Goal: Information Seeking & Learning: Compare options

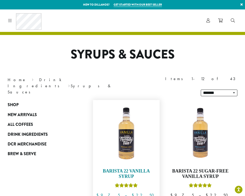
click at [121, 131] on img at bounding box center [126, 132] width 61 height 61
click at [122, 131] on img at bounding box center [126, 132] width 61 height 61
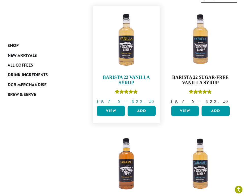
scroll to position [96, 0]
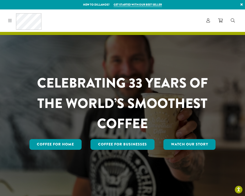
click at [10, 22] on icon at bounding box center [10, 20] width 4 height 4
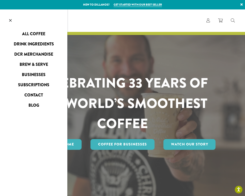
click at [36, 32] on link "All Coffee" at bounding box center [33, 34] width 67 height 8
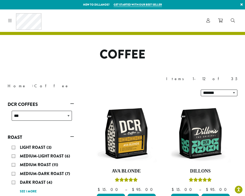
click at [11, 21] on icon at bounding box center [10, 20] width 4 height 4
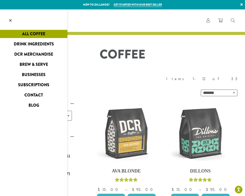
click at [38, 44] on link "Drink Ingredients" at bounding box center [33, 44] width 67 height 8
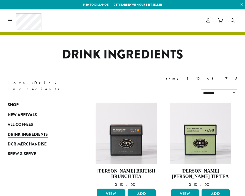
scroll to position [1, 0]
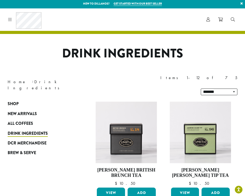
click at [11, 21] on icon at bounding box center [10, 19] width 4 height 4
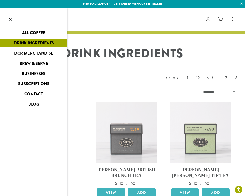
click at [46, 52] on link "DCR Merchandise" at bounding box center [33, 53] width 67 height 8
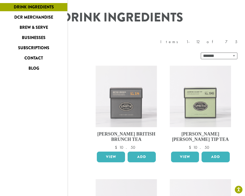
scroll to position [40, 0]
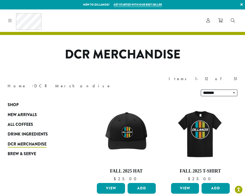
click at [7, 20] on link at bounding box center [9, 20] width 6 height 5
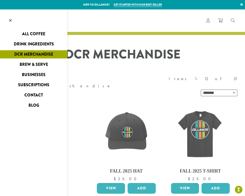
click at [47, 66] on link "Brew & Serve" at bounding box center [33, 64] width 67 height 8
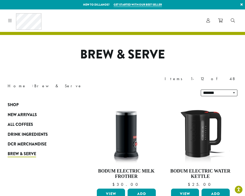
click at [10, 20] on icon at bounding box center [10, 20] width 4 height 4
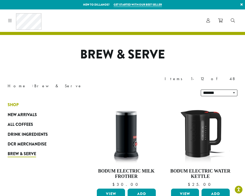
click at [17, 102] on span "Shop" at bounding box center [13, 105] width 11 height 6
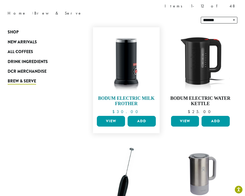
scroll to position [86, 0]
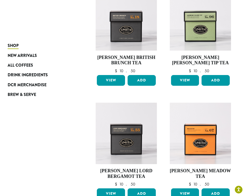
scroll to position [399, 0]
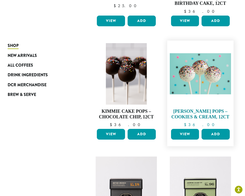
click at [215, 108] on h4 "[PERSON_NAME] Pops – Cookies & Cream, 12ct" at bounding box center [200, 113] width 61 height 11
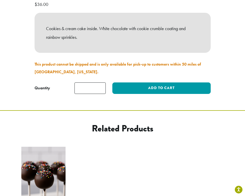
scroll to position [116, 0]
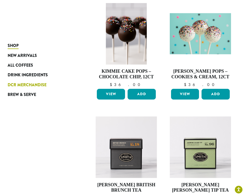
scroll to position [440, 0]
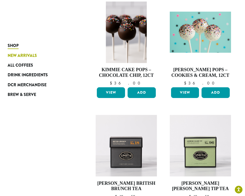
click at [11, 52] on link "New Arrivals" at bounding box center [41, 55] width 66 height 10
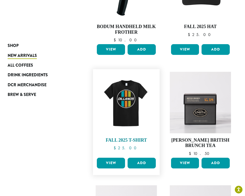
scroll to position [513, 0]
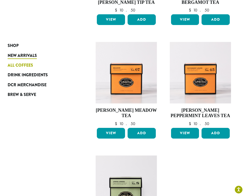
click at [23, 60] on link "All Coffees" at bounding box center [41, 65] width 66 height 10
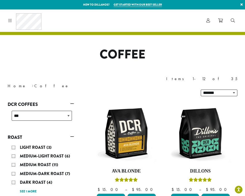
click at [8, 24] on div "Coffee All Coffees Best Sellers Blends Single Origins Dillanos Limited Organic …" at bounding box center [23, 20] width 35 height 17
click at [8, 22] on icon at bounding box center [10, 20] width 4 height 4
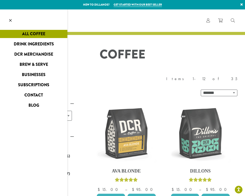
click at [36, 76] on link "Businesses" at bounding box center [33, 75] width 67 height 8
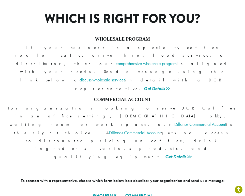
scroll to position [471, 0]
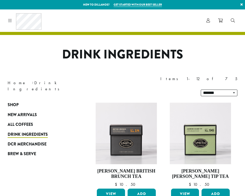
scroll to position [39, 0]
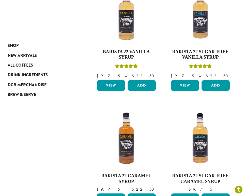
scroll to position [208, 0]
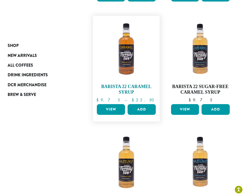
click at [146, 84] on h4 "Barista 22 Caramel Syrup" at bounding box center [126, 89] width 61 height 11
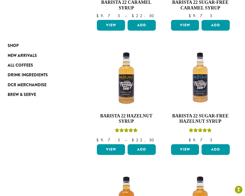
scroll to position [351, 0]
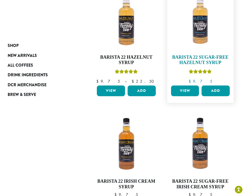
click at [210, 54] on h4 "Barista 22 Sugar-Free Hazelnut Syrup" at bounding box center [200, 59] width 61 height 11
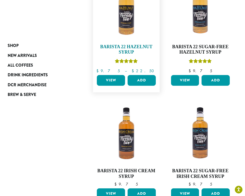
scroll to position [362, 0]
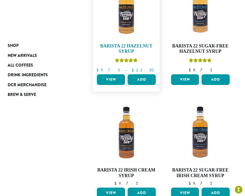
click at [130, 43] on h4 "Barista 22 Hazelnut Syrup" at bounding box center [126, 48] width 61 height 11
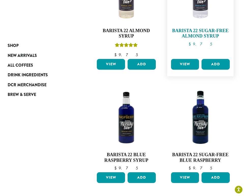
scroll to position [667, 0]
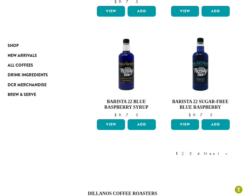
click at [187, 150] on link "2" at bounding box center [184, 153] width 6 height 6
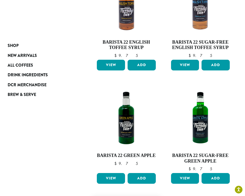
scroll to position [483, 0]
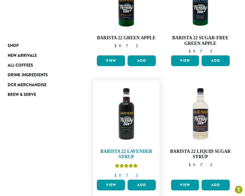
click at [137, 109] on img at bounding box center [126, 113] width 61 height 61
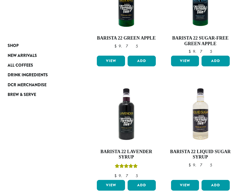
scroll to position [634, 0]
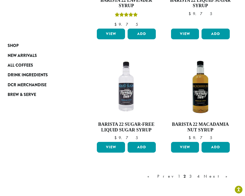
drag, startPoint x: 211, startPoint y: 162, endPoint x: 208, endPoint y: 163, distance: 3.6
click at [195, 173] on link "3" at bounding box center [192, 176] width 6 height 6
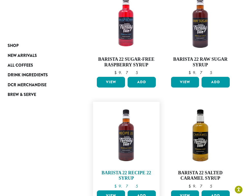
scroll to position [477, 0]
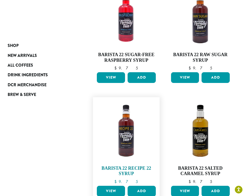
click at [128, 125] on img at bounding box center [126, 130] width 61 height 61
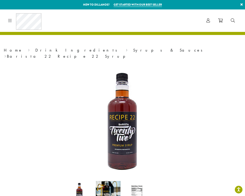
click at [9, 23] on div at bounding box center [9, 21] width 6 height 6
drag, startPoint x: 9, startPoint y: 23, endPoint x: 9, endPoint y: 20, distance: 3.3
click at [9, 23] on div at bounding box center [9, 21] width 6 height 6
click at [9, 20] on icon at bounding box center [10, 20] width 4 height 4
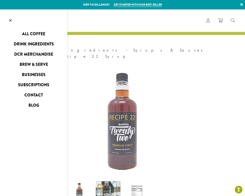
click at [33, 56] on link "DCR Merchandise" at bounding box center [33, 54] width 67 height 8
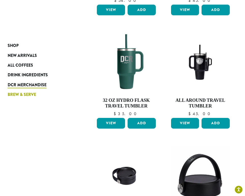
scroll to position [480, 0]
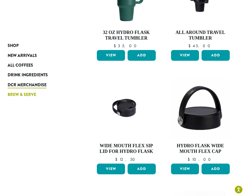
click at [31, 90] on link "Brew & Serve" at bounding box center [41, 95] width 66 height 10
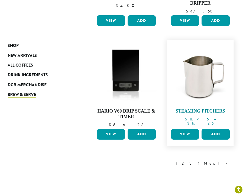
scroll to position [611, 0]
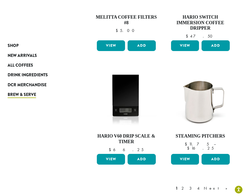
drag, startPoint x: 205, startPoint y: 175, endPoint x: 198, endPoint y: 177, distance: 8.1
click at [187, 185] on link "2" at bounding box center [184, 188] width 6 height 6
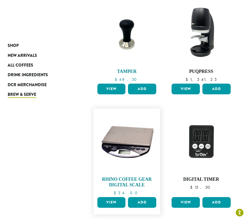
scroll to position [220, 0]
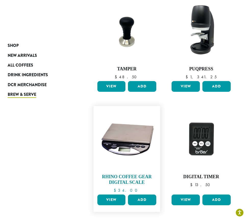
click at [137, 138] on img at bounding box center [127, 139] width 62 height 62
click at [137, 129] on img at bounding box center [127, 139] width 62 height 62
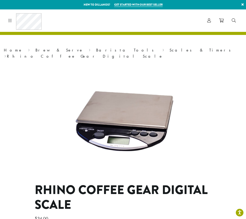
scroll to position [341, 0]
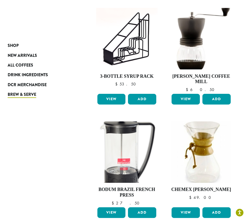
scroll to position [640, 0]
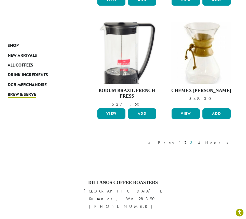
click at [195, 140] on link "3" at bounding box center [192, 143] width 6 height 6
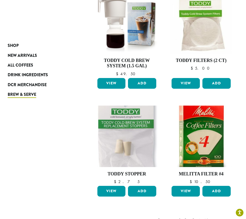
scroll to position [558, 0]
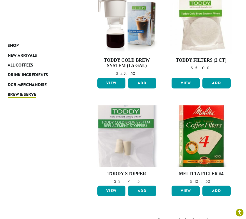
click at [202, 217] on link "4" at bounding box center [199, 220] width 5 height 6
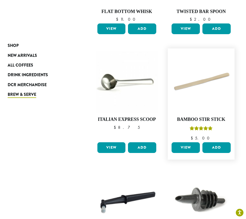
scroll to position [444, 0]
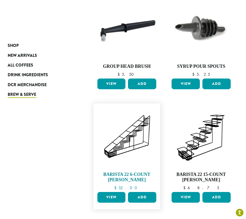
click at [135, 136] on img at bounding box center [127, 137] width 62 height 62
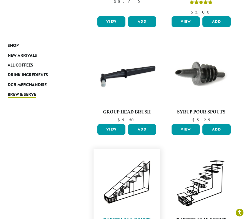
scroll to position [578, 0]
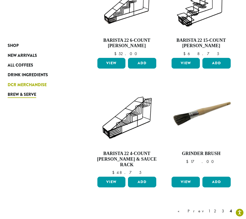
click at [39, 83] on span "DCR Merchandise" at bounding box center [27, 85] width 39 height 6
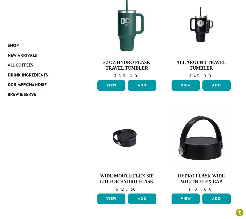
scroll to position [636, 0]
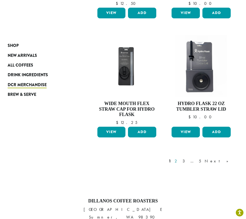
click at [180, 158] on link "2" at bounding box center [176, 161] width 6 height 6
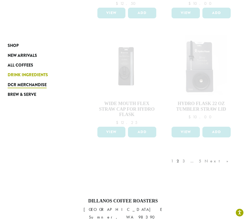
click at [33, 73] on span "Drink Ingredients" at bounding box center [28, 75] width 40 height 6
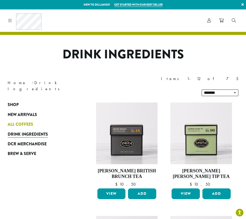
click at [24, 121] on span "All Coffees" at bounding box center [20, 124] width 25 height 6
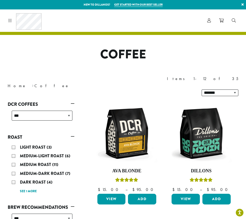
click at [10, 20] on icon at bounding box center [10, 20] width 4 height 4
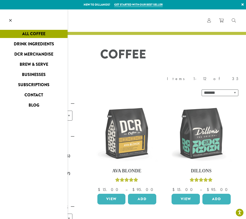
click at [35, 74] on link "Businesses" at bounding box center [33, 75] width 67 height 8
